Goal: Task Accomplishment & Management: Use online tool/utility

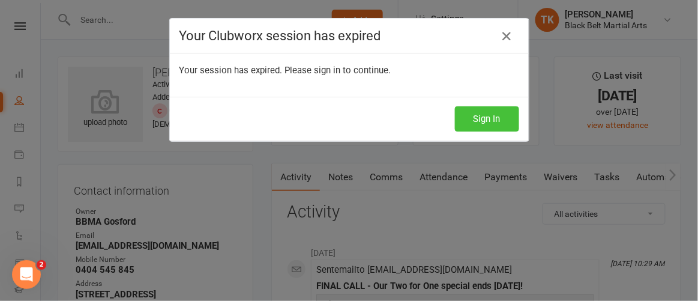
click at [470, 122] on button "Sign In" at bounding box center [487, 118] width 64 height 25
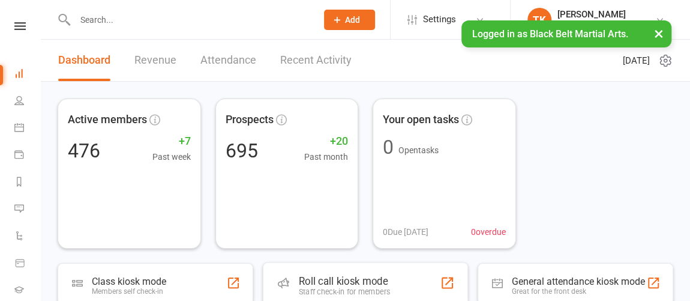
click at [344, 275] on div "Roll call kiosk mode" at bounding box center [344, 281] width 91 height 12
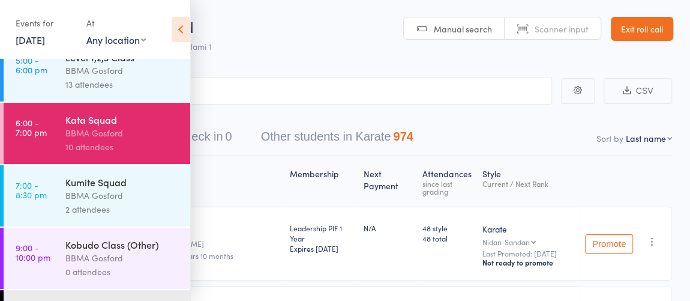
scroll to position [326, 0]
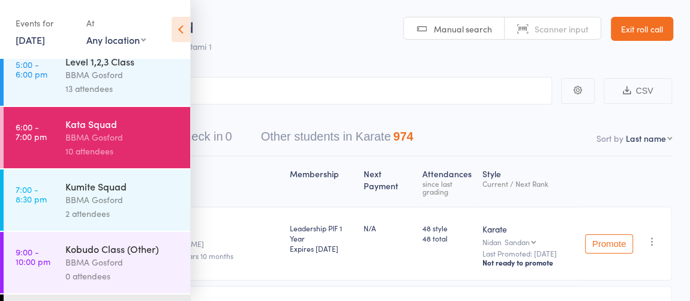
click at [118, 198] on div "BBMA Gosford" at bounding box center [122, 200] width 115 height 14
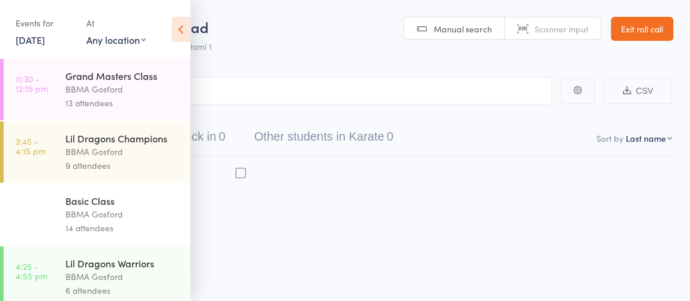
click at [176, 41] on icon at bounding box center [181, 29] width 19 height 25
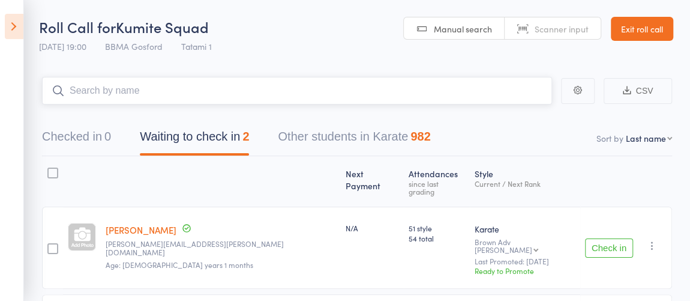
click at [268, 92] on input "search" at bounding box center [297, 91] width 510 height 28
type input "[PERSON_NAME]"
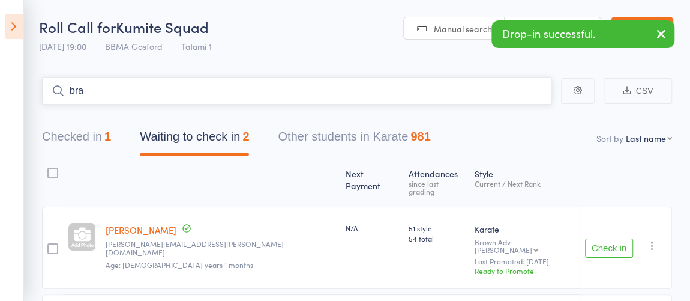
type input "brae"
type input "[PERSON_NAME]"
type input "wilh"
type input "[PERSON_NAME]"
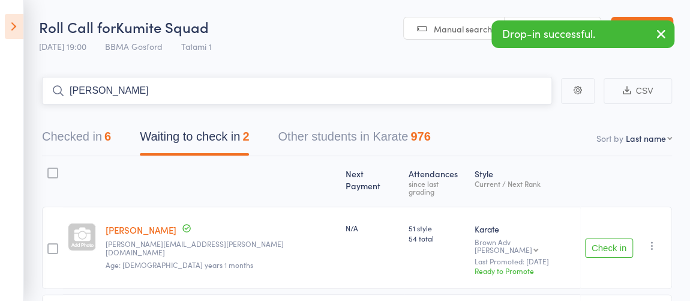
type input "[PERSON_NAME]"
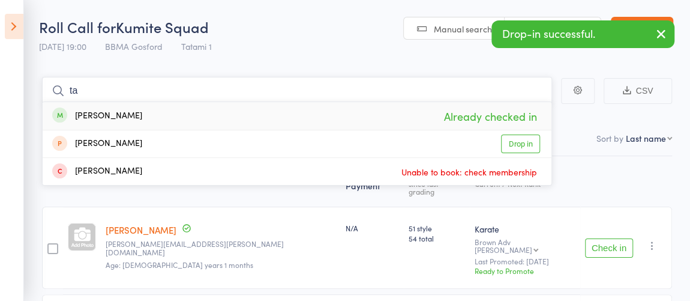
type input "t"
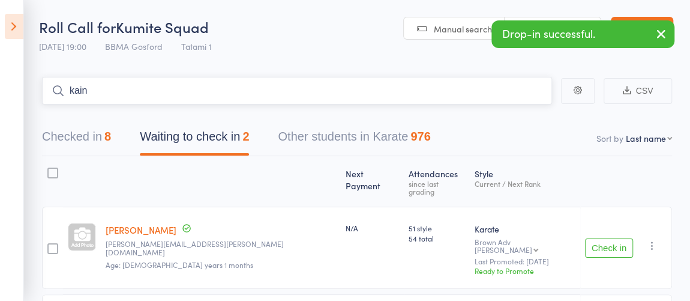
type input "kaine"
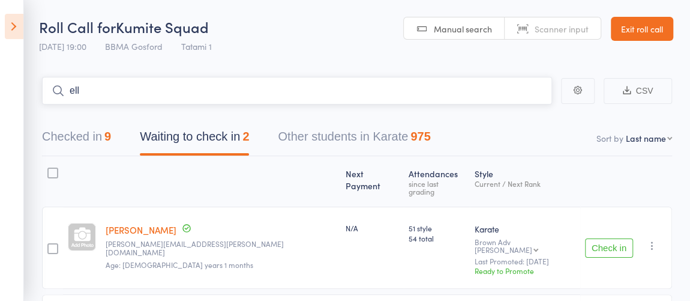
type input "[PERSON_NAME]"
click at [202, 95] on input "search" at bounding box center [297, 91] width 510 height 28
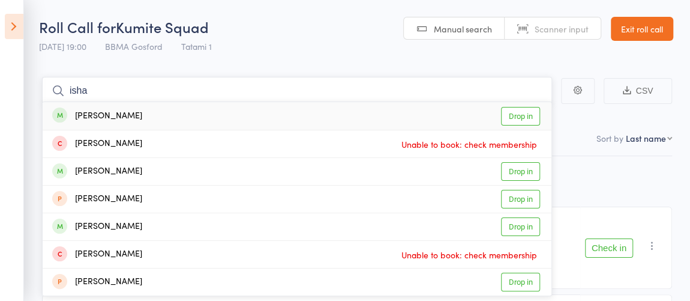
type input "isha"
click at [196, 115] on div "[PERSON_NAME] Drop in" at bounding box center [297, 116] width 509 height 28
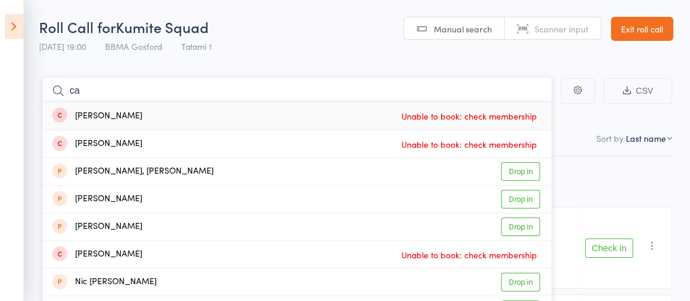
type input "c"
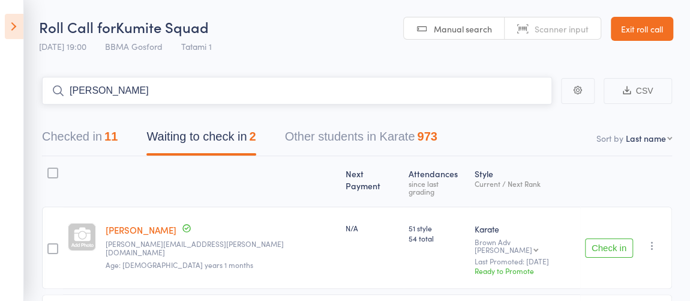
type input "[PERSON_NAME]"
click at [98, 130] on button "Checked in 12" at bounding box center [80, 140] width 76 height 32
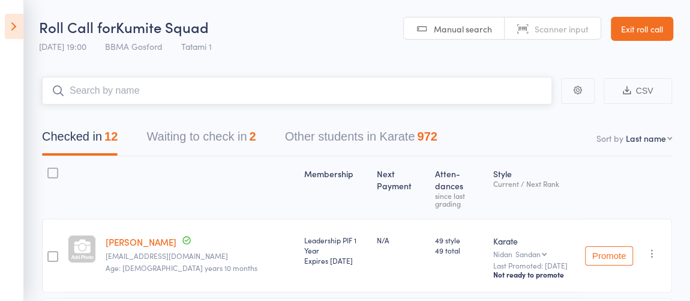
click at [233, 91] on input "search" at bounding box center [297, 91] width 510 height 28
type input "[PERSON_NAME]"
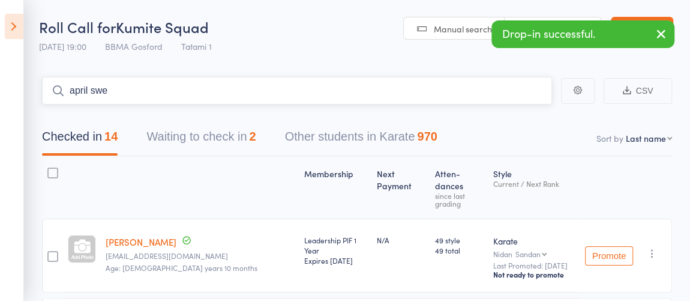
type input "april swee"
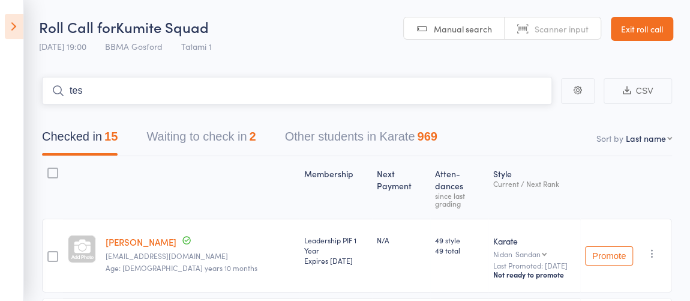
type input "tess"
click at [201, 92] on input "search" at bounding box center [297, 91] width 510 height 28
type input "nico"
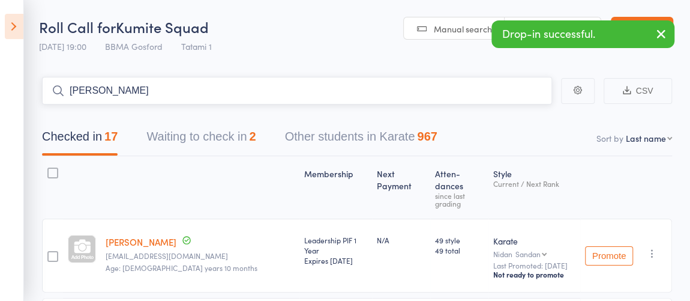
type input "[PERSON_NAME]"
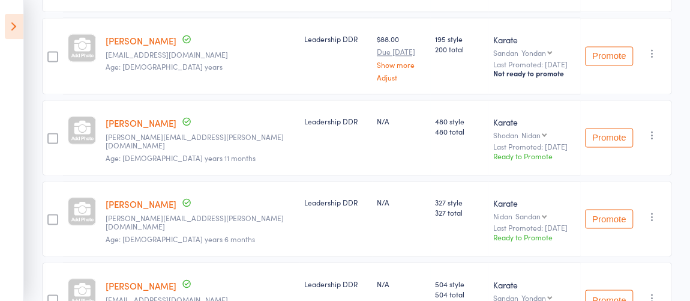
scroll to position [863, 0]
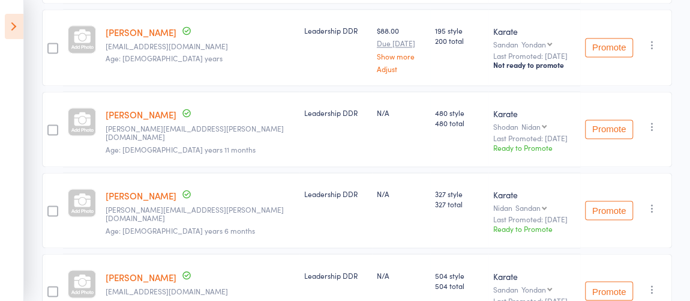
click at [654, 283] on icon "button" at bounding box center [652, 289] width 12 height 12
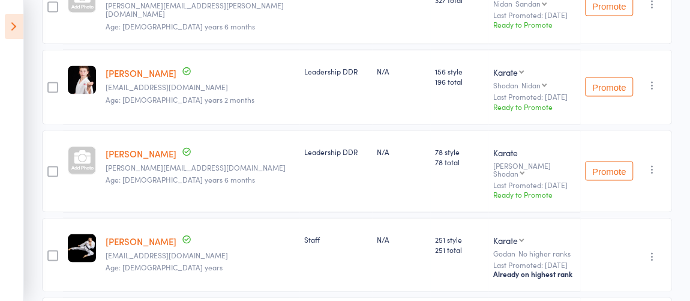
scroll to position [1294, 0]
